Goal: Complete application form: Complete application form

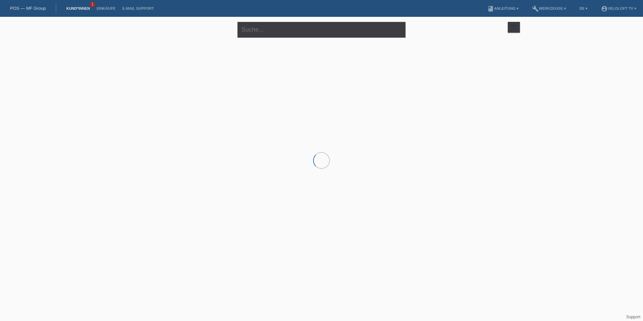
click at [253, 38] on div "close" at bounding box center [322, 29] width 168 height 24
click at [263, 30] on input "text" at bounding box center [322, 30] width 168 height 16
paste input "Marta Sanchez"
type input "[PERSON_NAME]"
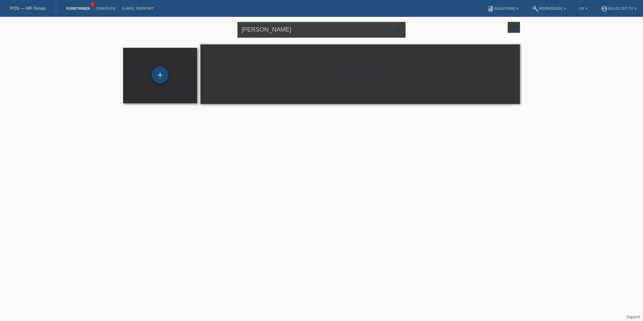
click at [160, 82] on div "+" at bounding box center [160, 75] width 17 height 17
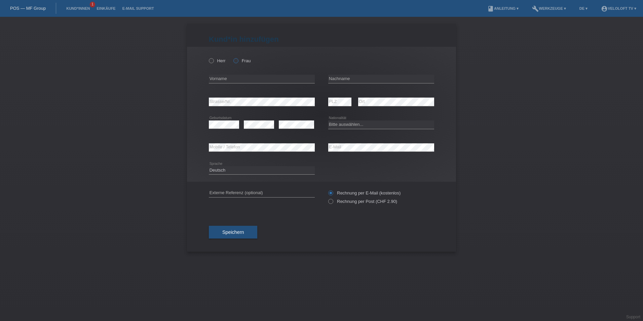
click at [233, 57] on icon at bounding box center [233, 57] width 0 height 0
click at [234, 62] on input "Frau" at bounding box center [236, 60] width 4 height 4
radio input "true"
click at [232, 80] on input "text" at bounding box center [262, 79] width 106 height 8
type input "[PERSON_NAME]"
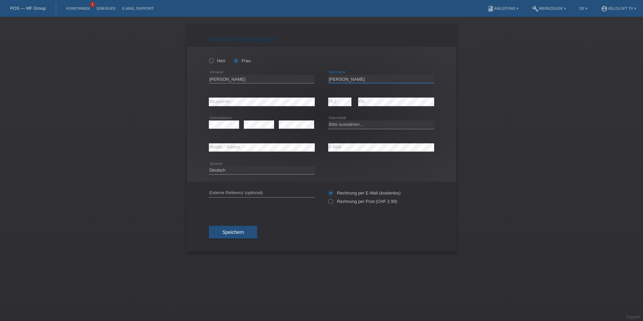
type input "[PERSON_NAME]"
click at [286, 120] on div "error" at bounding box center [296, 124] width 35 height 23
click at [353, 127] on select "Bitte auswählen... Schweiz Deutschland Liechtenstein Österreich ------------ Af…" at bounding box center [381, 124] width 106 height 8
select select "CH"
click at [328, 120] on select "Bitte auswählen... Schweiz Deutschland Liechtenstein Österreich ------------ Af…" at bounding box center [381, 124] width 106 height 8
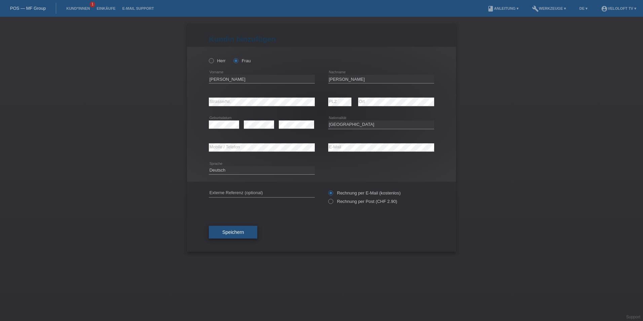
click at [236, 233] on span "Speichern" at bounding box center [233, 231] width 22 height 5
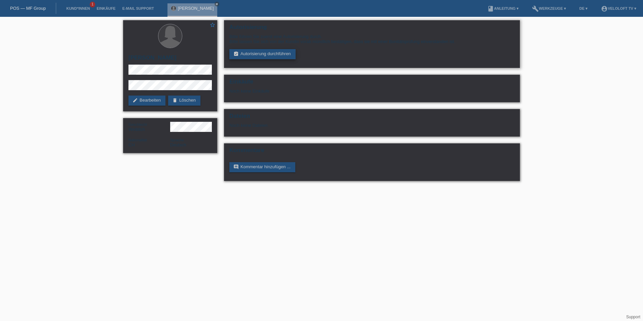
click at [272, 53] on link "assignment_turned_in Autorisierung durchführen" at bounding box center [262, 54] width 66 height 10
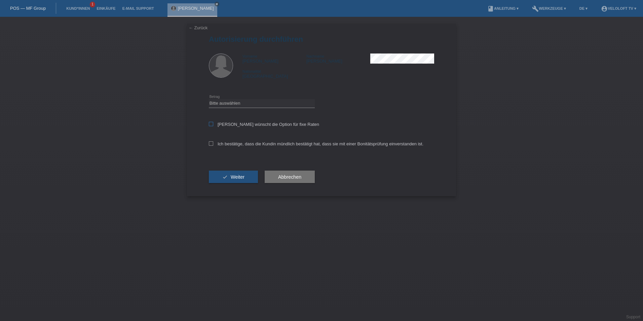
click at [212, 122] on icon at bounding box center [211, 124] width 4 height 4
click at [212, 122] on input "Kundin wünscht die Option für fixe Raten" at bounding box center [211, 124] width 4 height 4
checkbox input "true"
click at [209, 144] on icon at bounding box center [211, 143] width 4 height 4
click at [209, 144] on input "Ich bestätige, dass die Kundin mündlich bestätigt hat, dass sie mit einer Bonit…" at bounding box center [211, 143] width 4 height 4
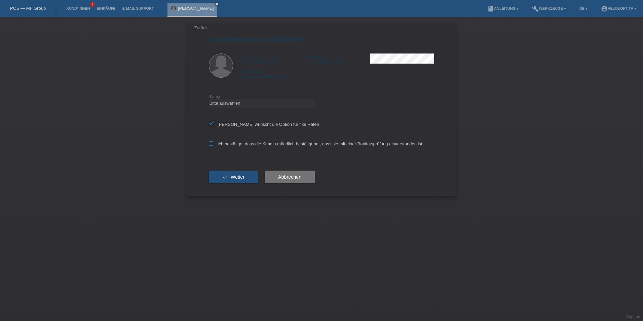
checkbox input "true"
click at [236, 97] on div "Bitte auswählen CHF 1.00 - CHF 499.00 CHF 500.00 - CHF 1'999.00 CHF 2'000.00 - …" at bounding box center [262, 103] width 106 height 23
click at [235, 102] on select "Bitte auswählen CHF 1.00 - CHF 499.00 CHF 500.00 - CHF 1'999.00 CHF 2'000.00 - …" at bounding box center [262, 103] width 106 height 8
select select "3"
click at [209, 99] on select "Bitte auswählen CHF 1.00 - CHF 499.00 CHF 500.00 - CHF 1'999.00 CHF 2'000.00 - …" at bounding box center [262, 103] width 106 height 8
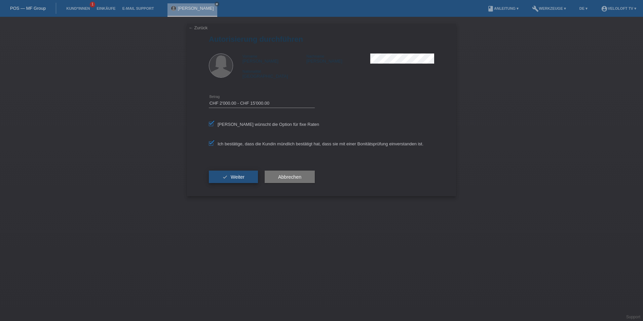
click at [238, 176] on span "Weiter" at bounding box center [238, 176] width 14 height 5
